Goal: Use online tool/utility

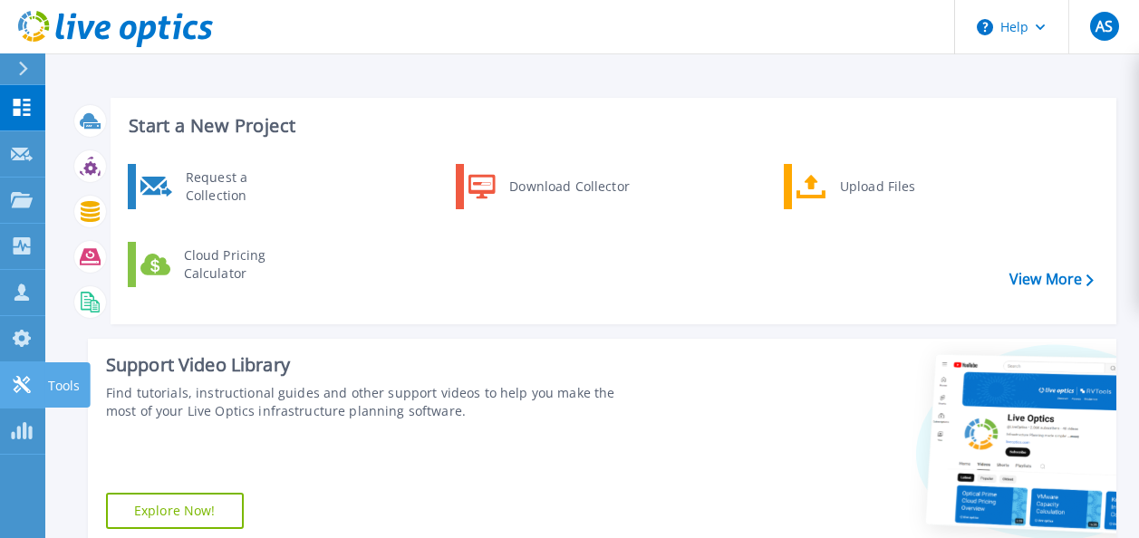
click at [59, 388] on p "Tools" at bounding box center [64, 385] width 32 height 47
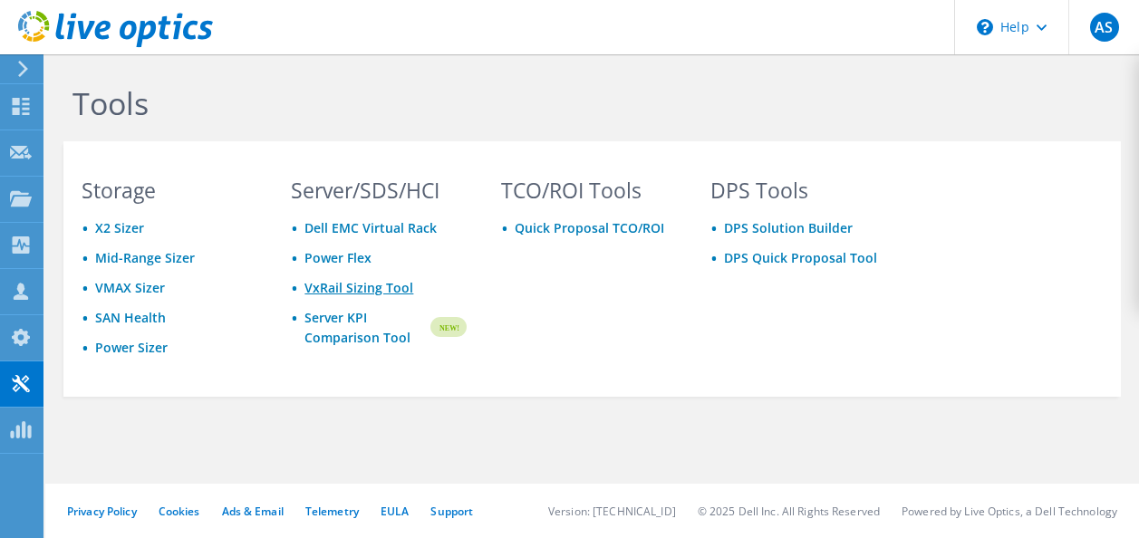
click at [352, 284] on link "VxRail Sizing Tool" at bounding box center [358, 287] width 109 height 17
click at [142, 347] on link "Power Sizer" at bounding box center [131, 347] width 72 height 17
